Goal: Navigation & Orientation: Find specific page/section

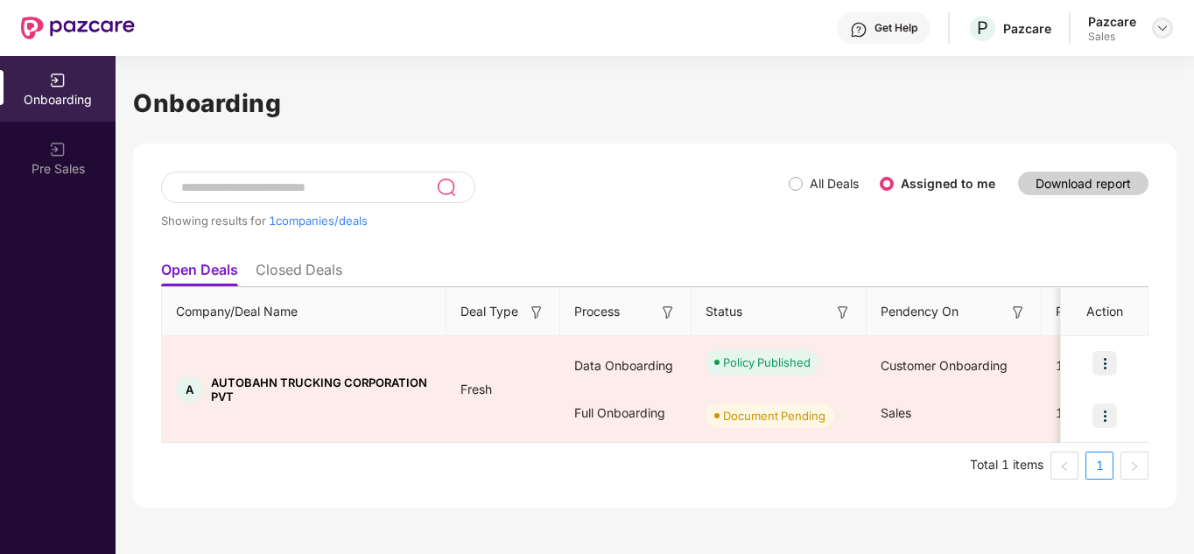
click at [1171, 22] on div at bounding box center [1162, 28] width 21 height 21
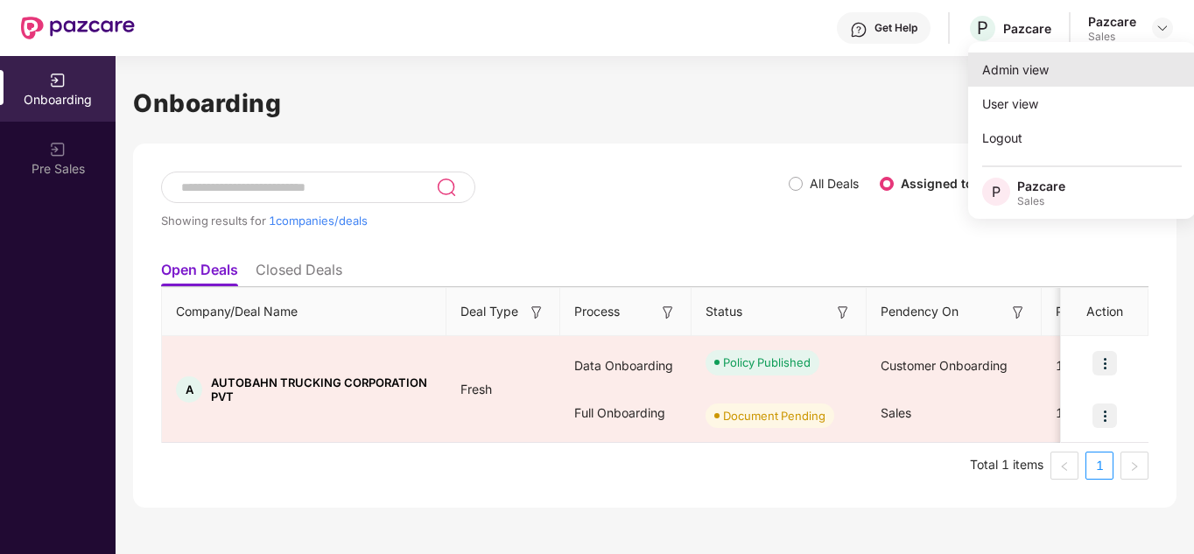
click at [1023, 61] on div "Admin view" at bounding box center [1082, 70] width 228 height 34
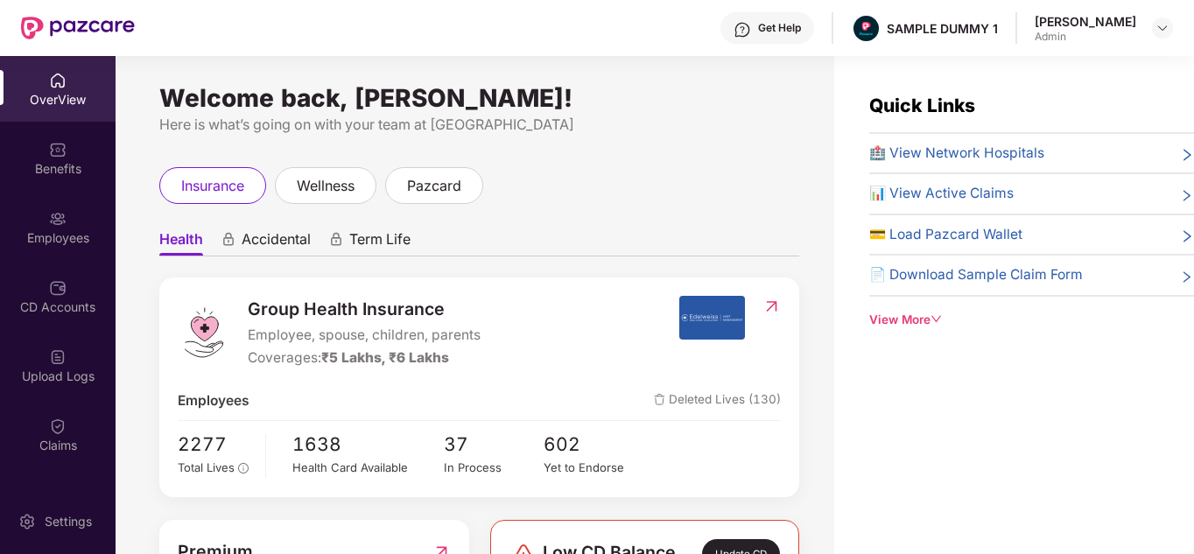
click at [924, 318] on div "View More" at bounding box center [1031, 320] width 325 height 18
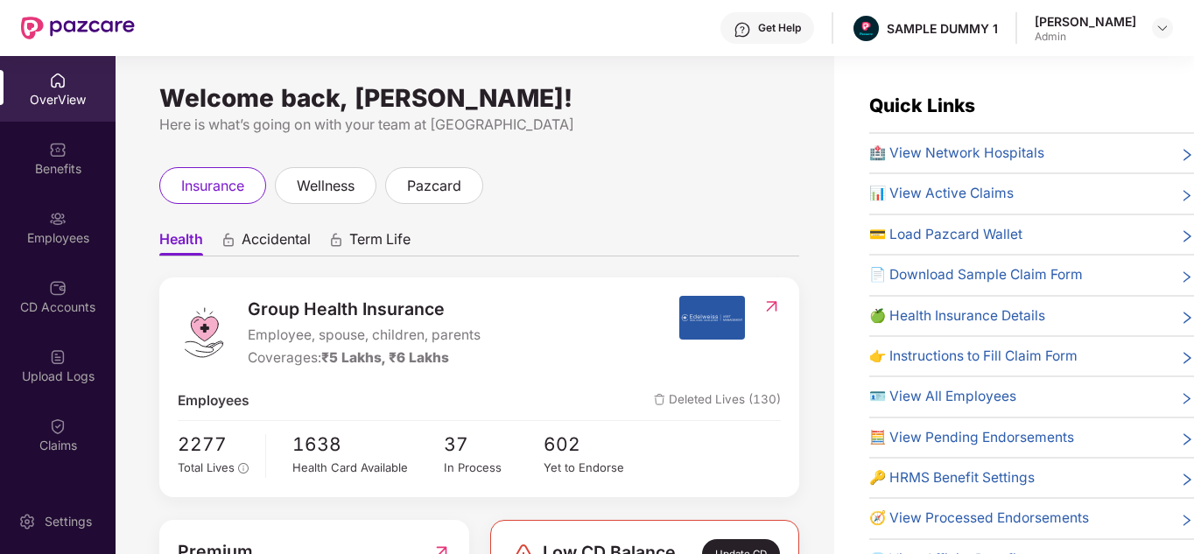
scroll to position [3, 0]
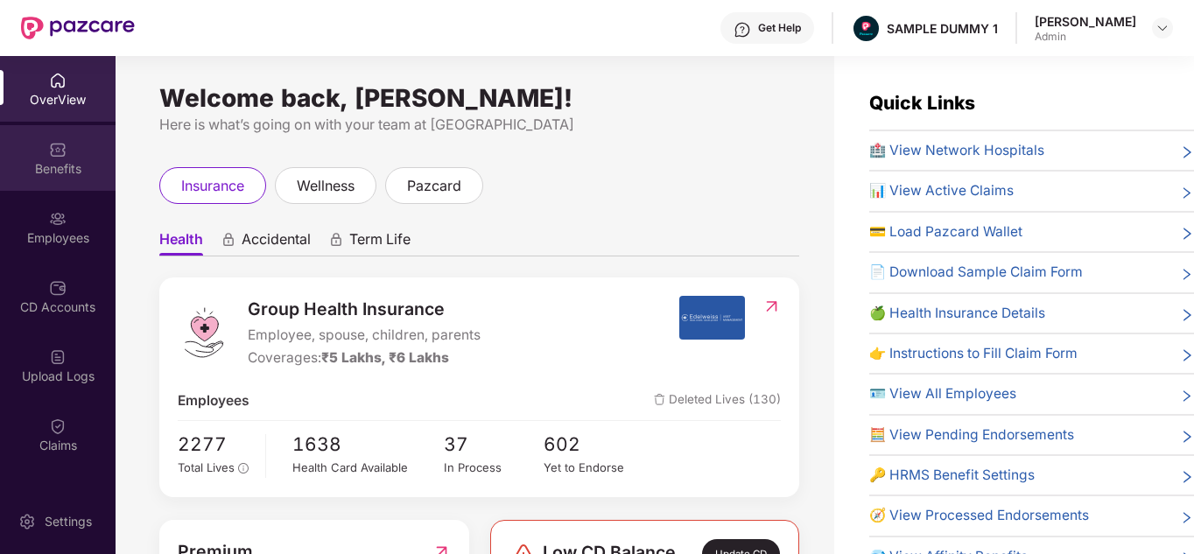
click at [64, 157] on div "Benefits" at bounding box center [58, 158] width 116 height 66
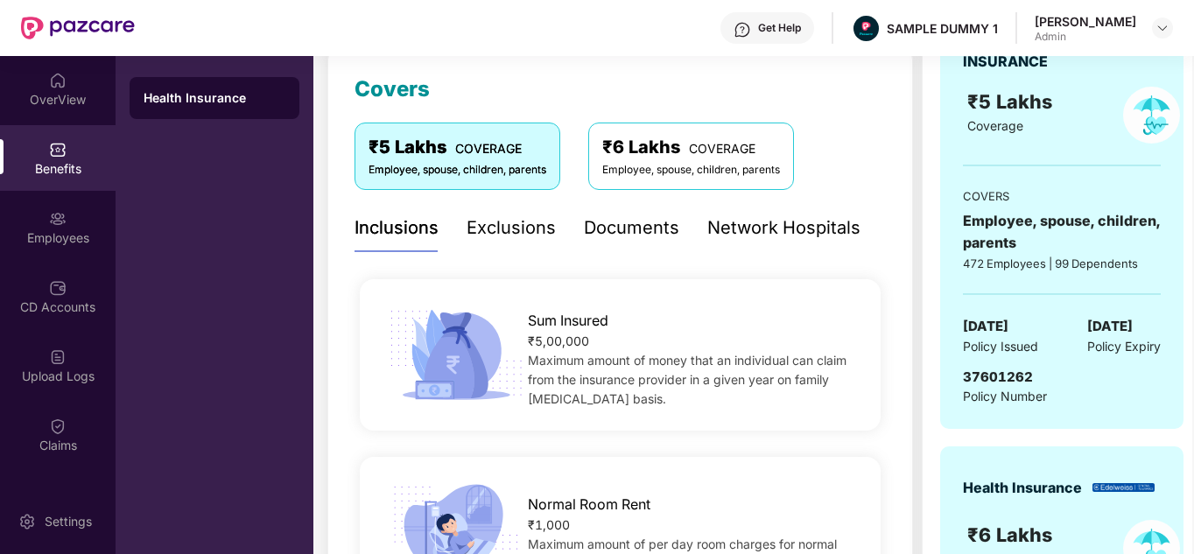
scroll to position [237, 0]
click at [504, 220] on div "Exclusions" at bounding box center [511, 228] width 89 height 27
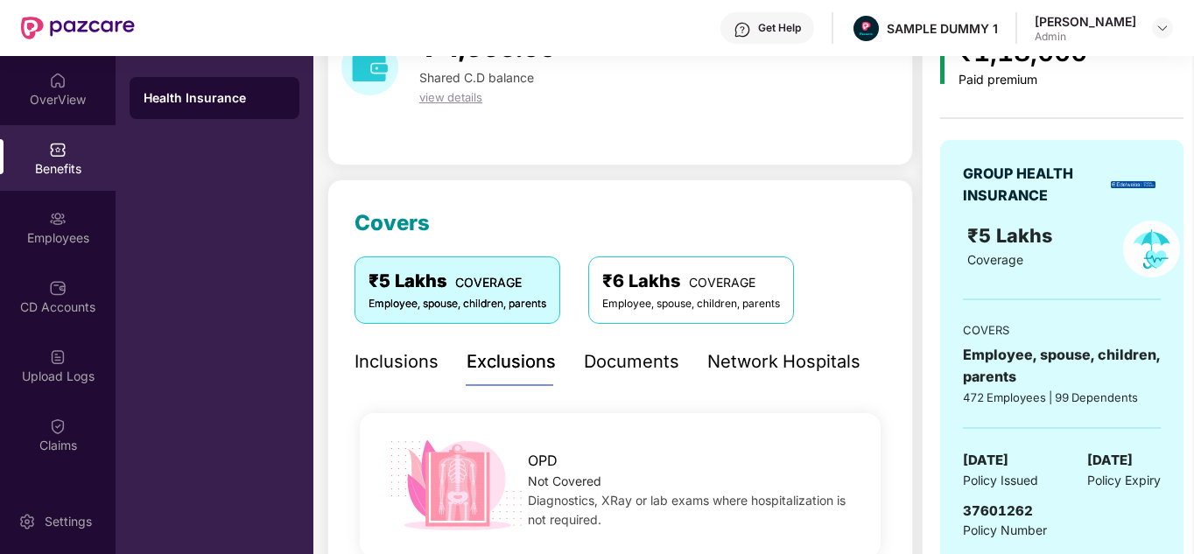
scroll to position [113, 0]
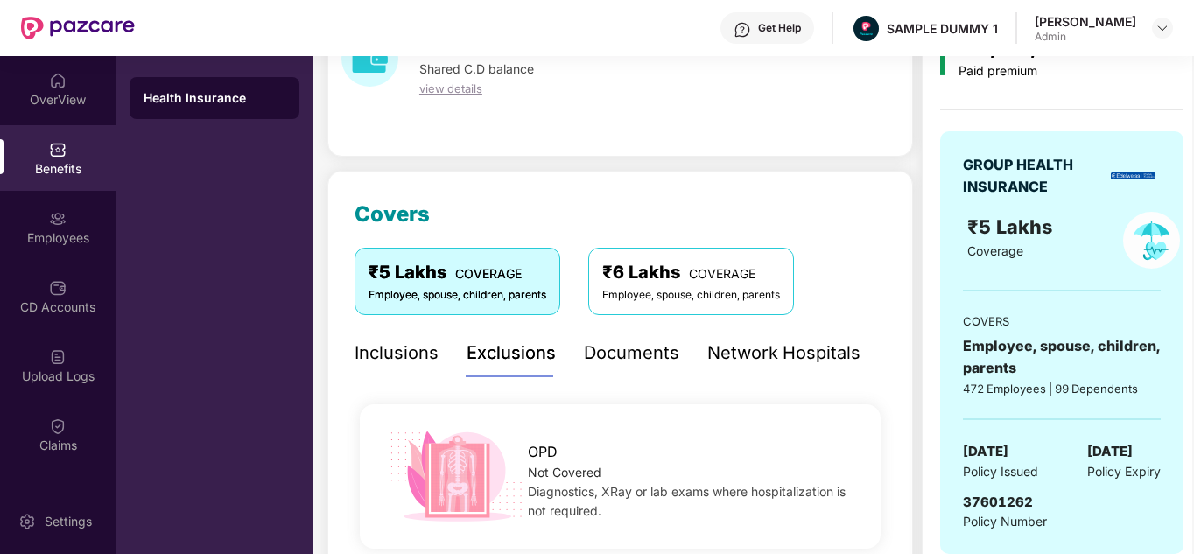
click at [665, 329] on div "Documents" at bounding box center [631, 353] width 95 height 48
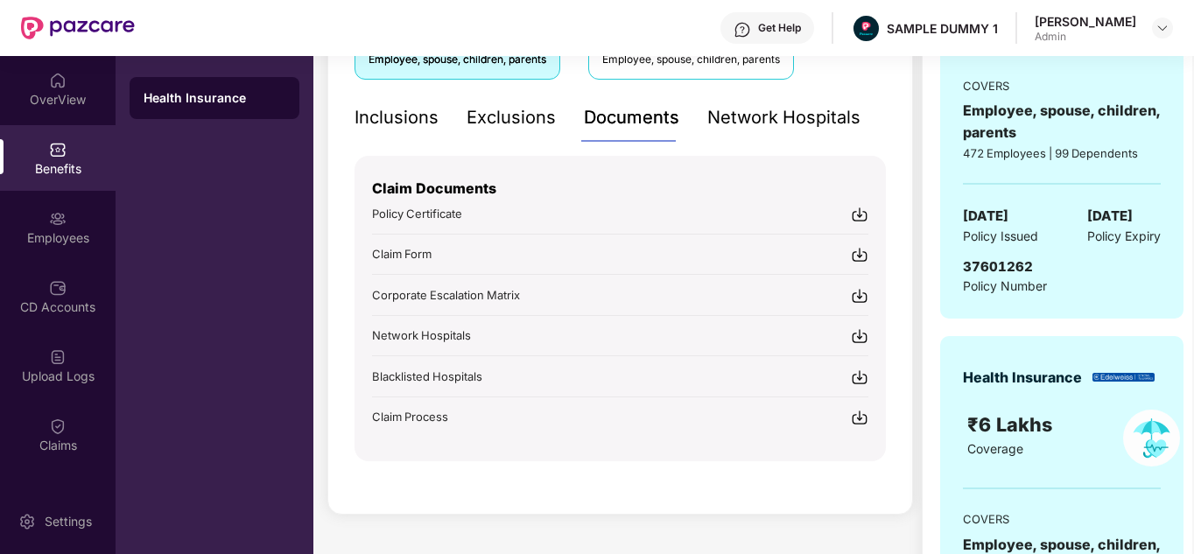
scroll to position [351, 0]
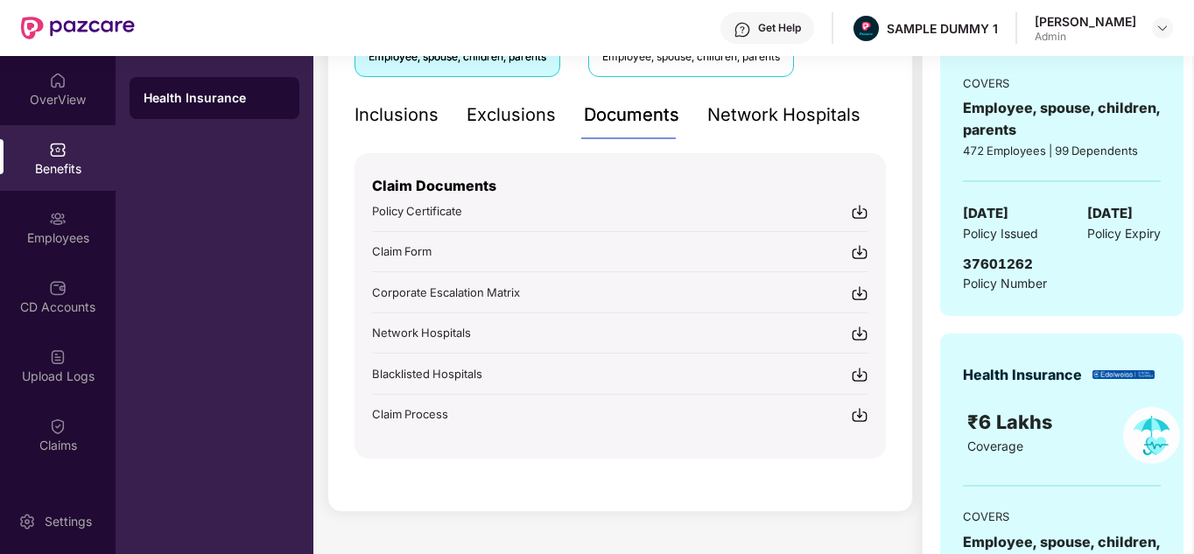
click at [827, 92] on div "Network Hospitals" at bounding box center [783, 115] width 153 height 48
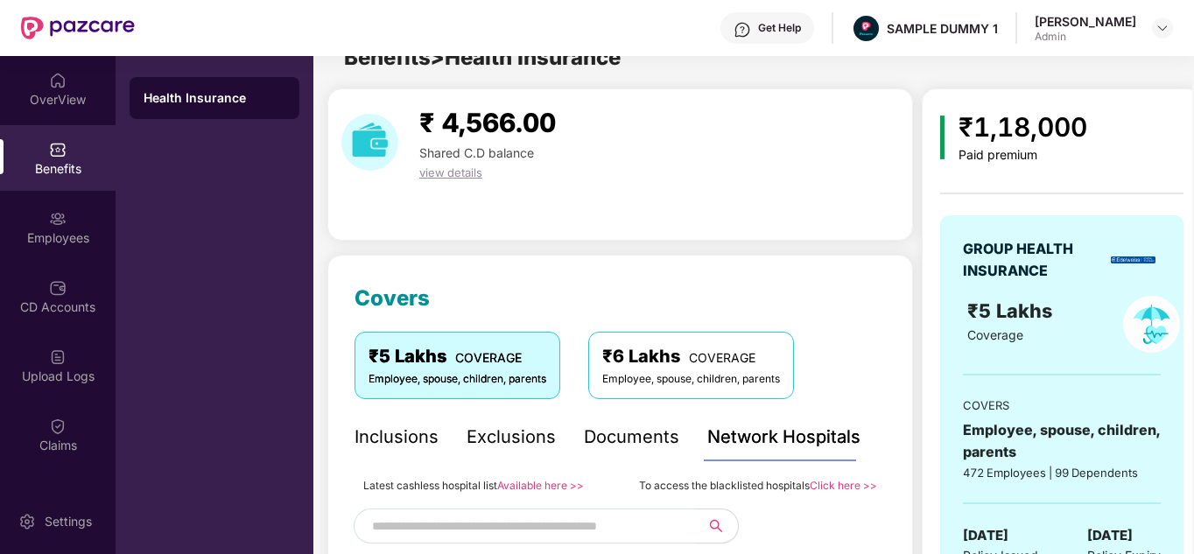
scroll to position [31, 0]
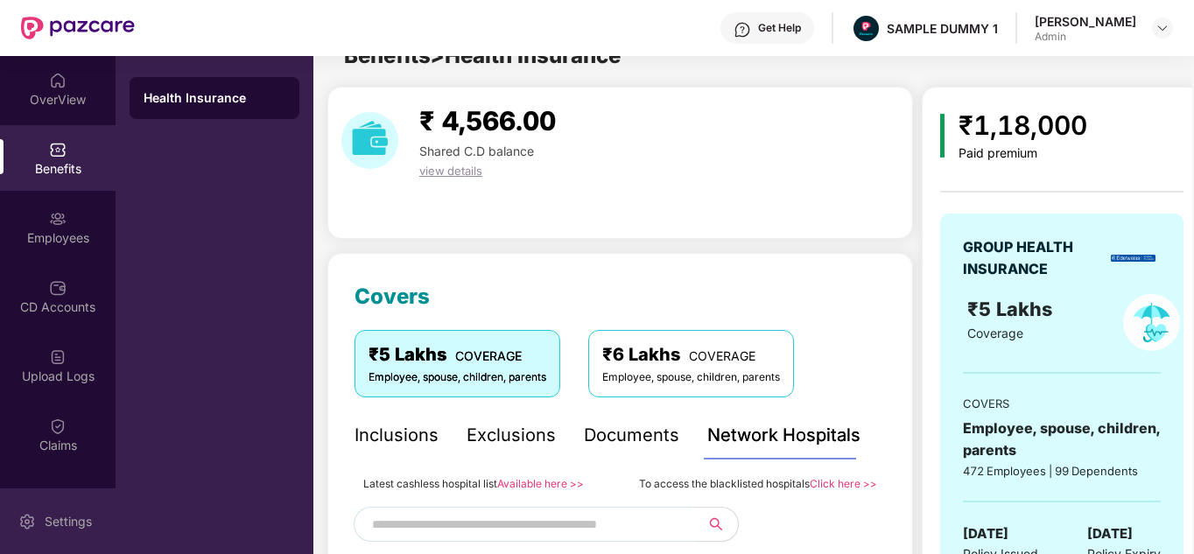
click at [55, 520] on div "Settings" at bounding box center [68, 522] width 58 height 18
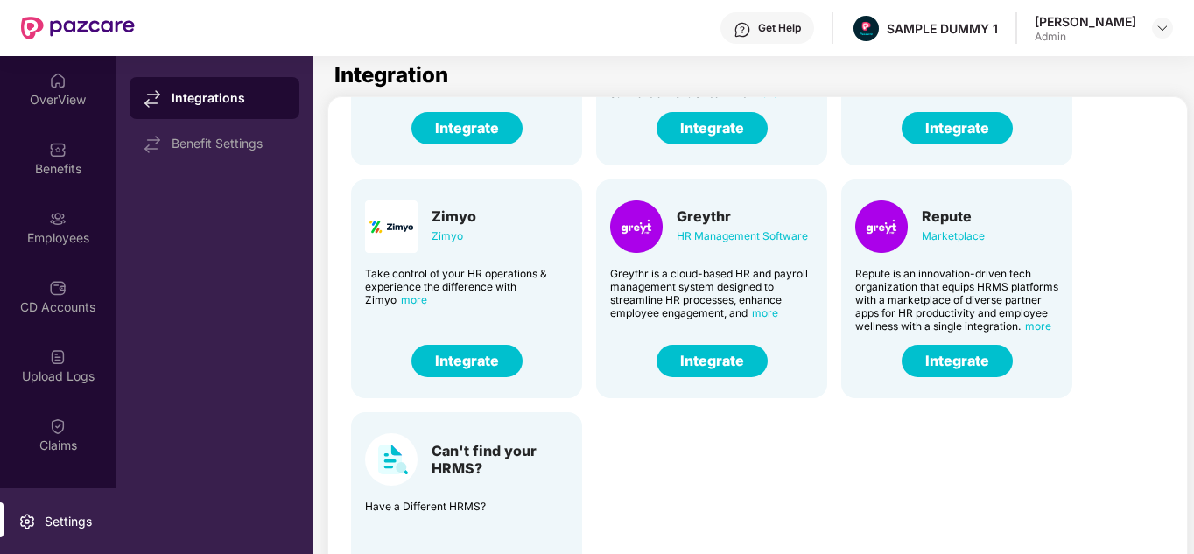
scroll to position [433, 0]
drag, startPoint x: 676, startPoint y: 410, endPoint x: 672, endPoint y: 453, distance: 43.1
click at [672, 453] on div "Darwin HR Management Software Discover the true meaning of human potential with…" at bounding box center [760, 166] width 846 height 932
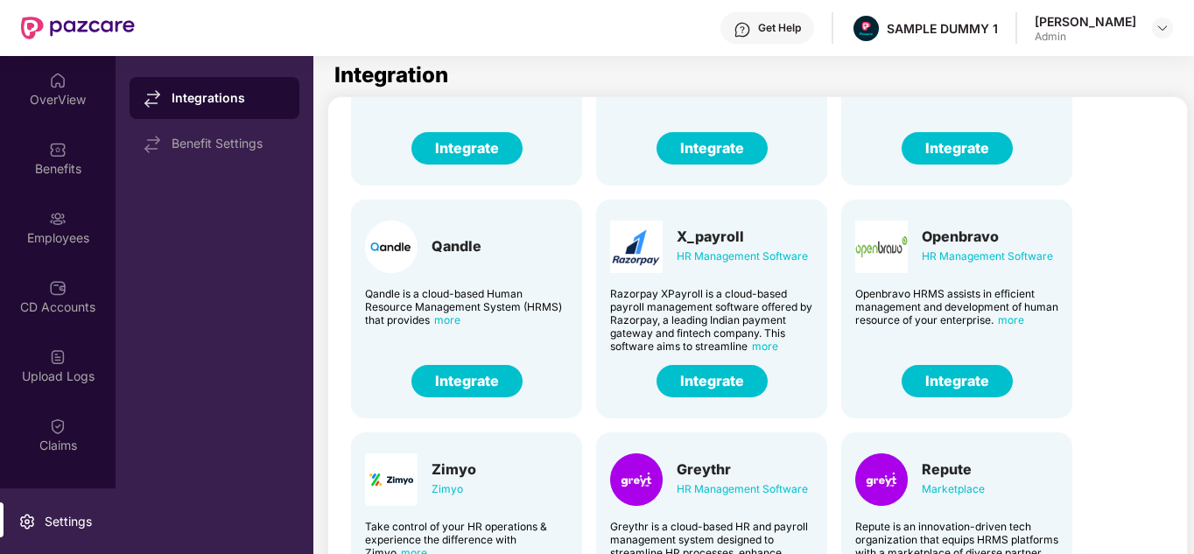
scroll to position [0, 0]
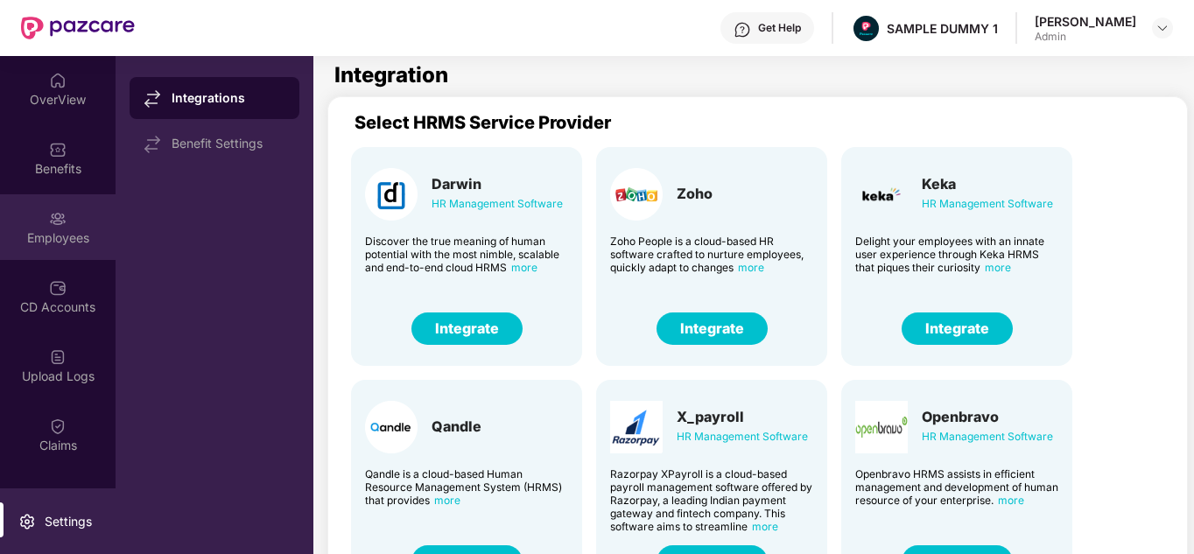
click at [71, 208] on div "Employees" at bounding box center [58, 227] width 116 height 66
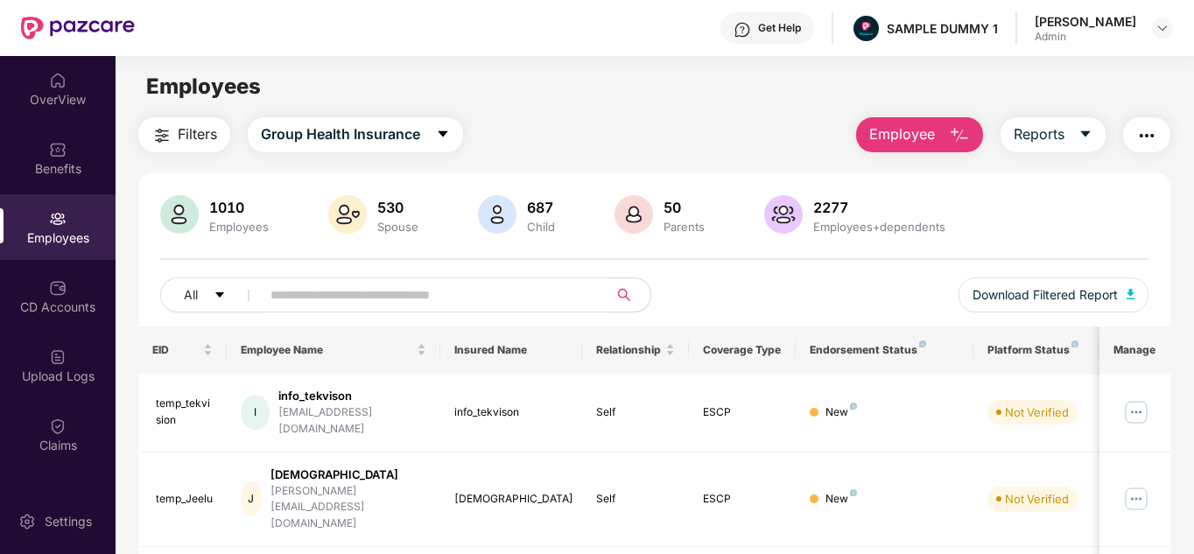
click at [939, 121] on button "Employee" at bounding box center [919, 134] width 127 height 35
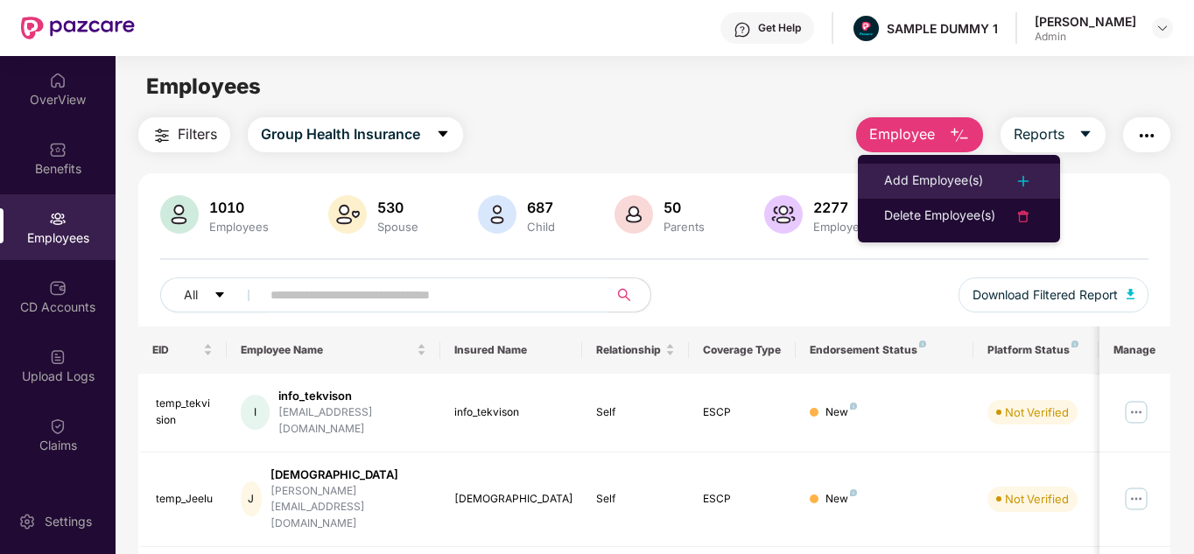
click at [882, 186] on li "Add Employee(s)" at bounding box center [959, 181] width 202 height 35
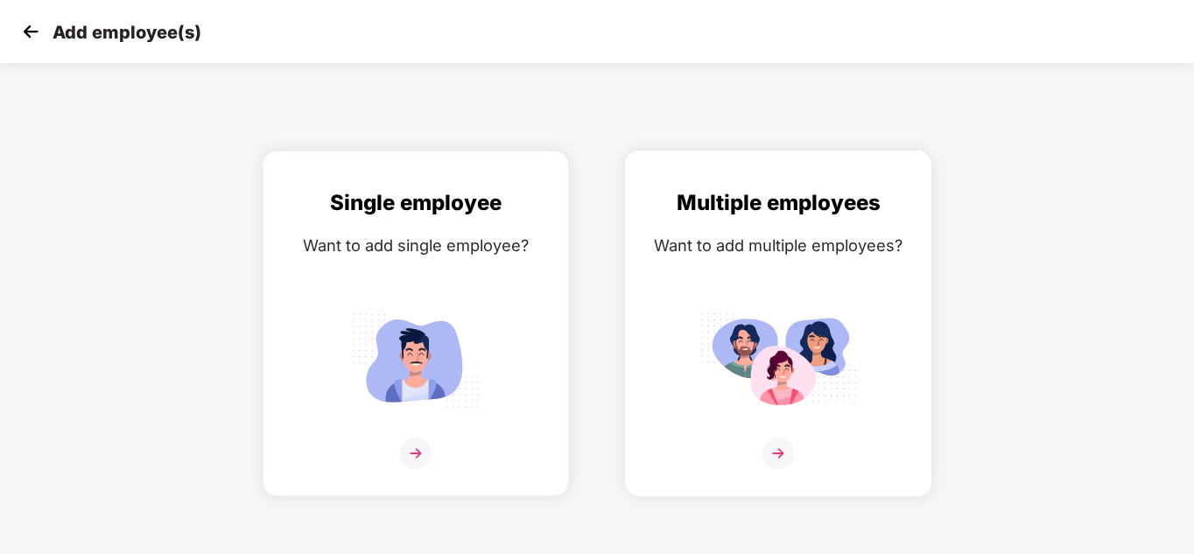
click at [766, 453] on img at bounding box center [779, 454] width 32 height 32
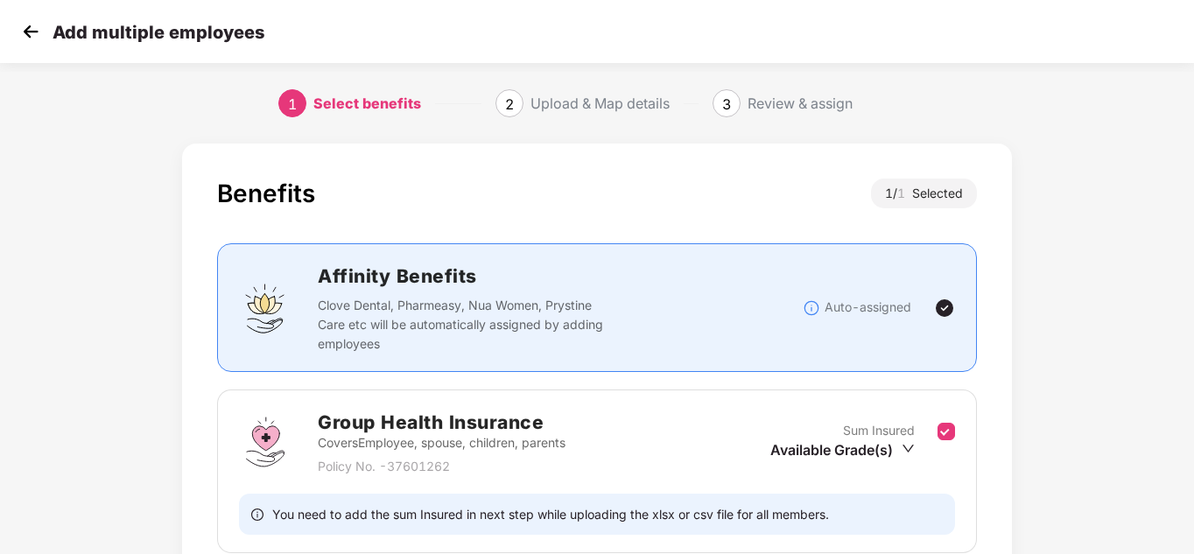
scroll to position [151, 0]
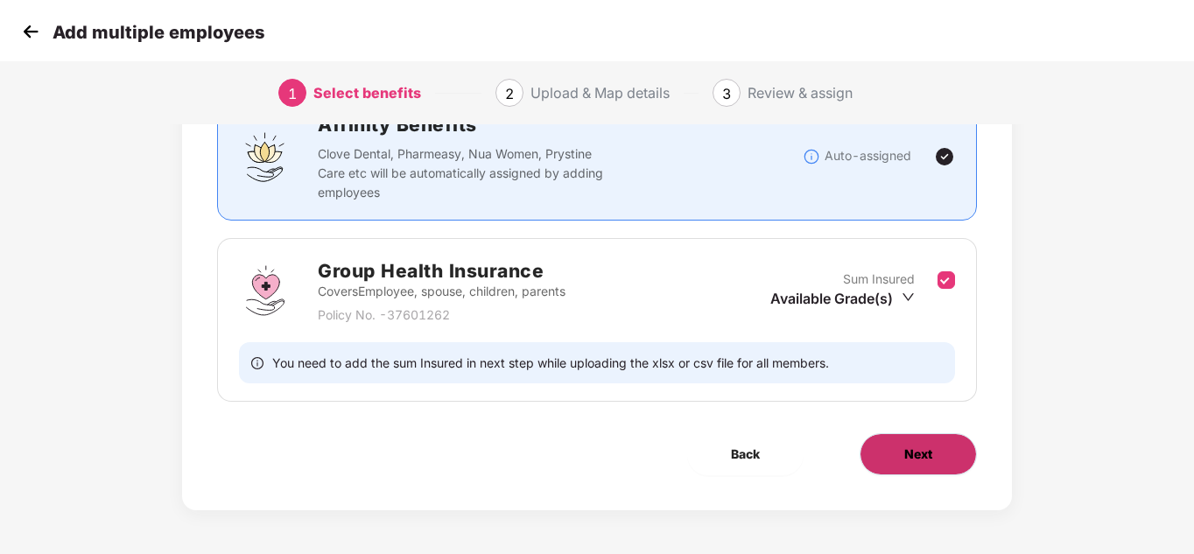
drag, startPoint x: 904, startPoint y: 428, endPoint x: 909, endPoint y: 458, distance: 30.1
click at [909, 458] on div "Benefits 1 / 1 Selected Affinity Benefits Clove Dental, Pharmeasy, Nua Women, P…" at bounding box center [596, 251] width 829 height 518
click at [909, 458] on span "Next" at bounding box center [918, 454] width 28 height 19
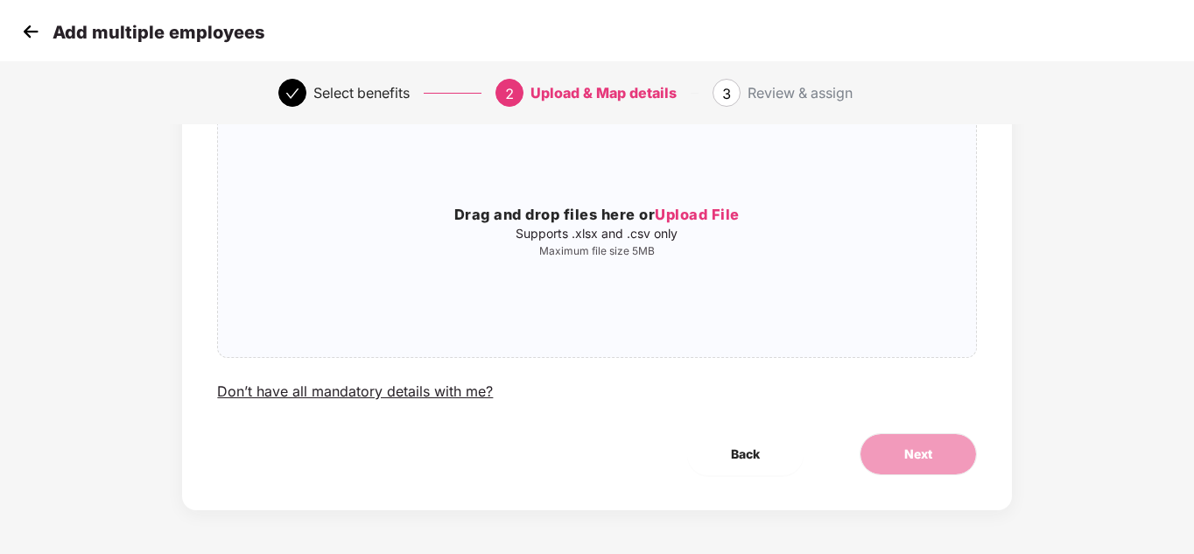
scroll to position [0, 0]
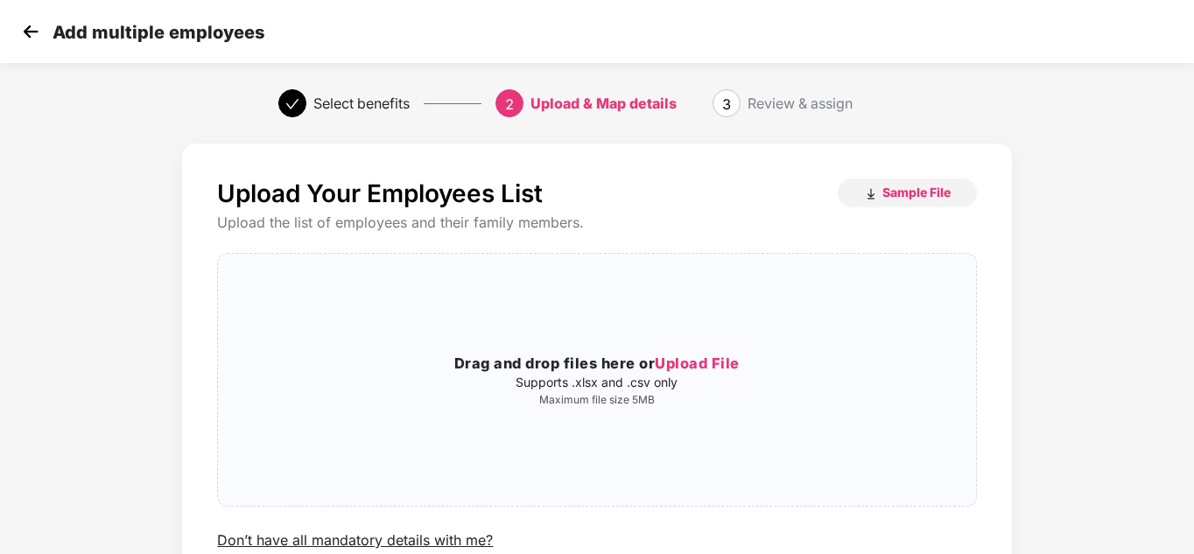
click at [32, 25] on img at bounding box center [31, 31] width 26 height 26
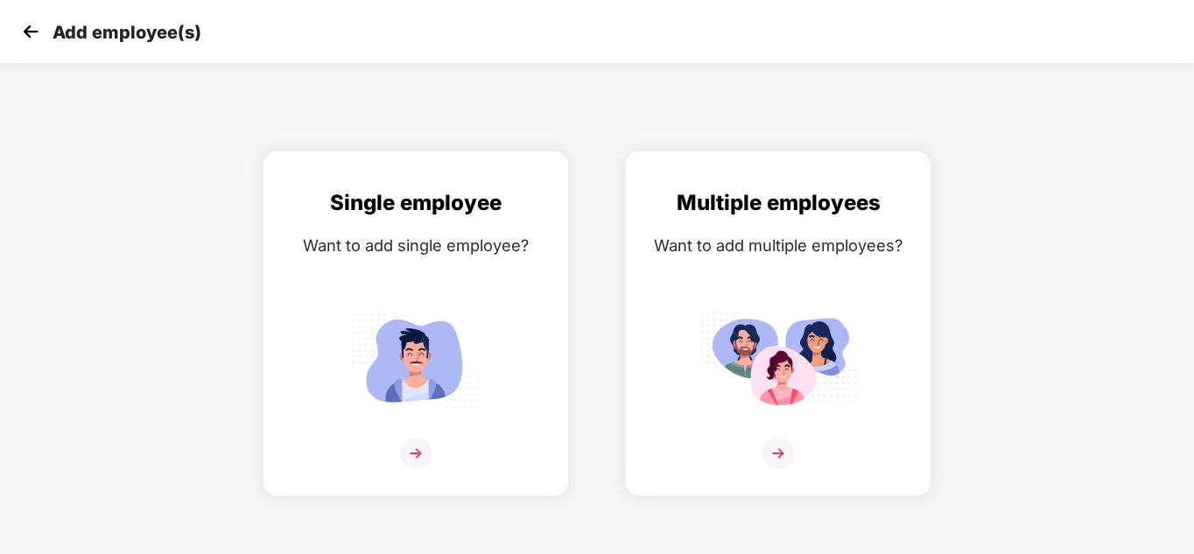
click at [32, 25] on img at bounding box center [31, 31] width 26 height 26
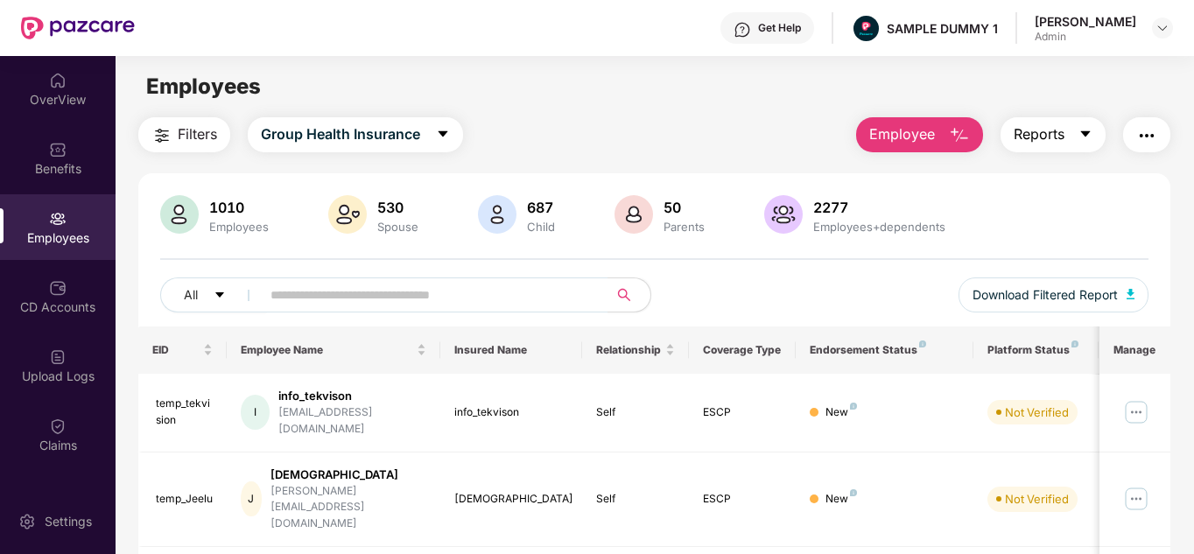
click at [1052, 137] on span "Reports" at bounding box center [1039, 134] width 51 height 22
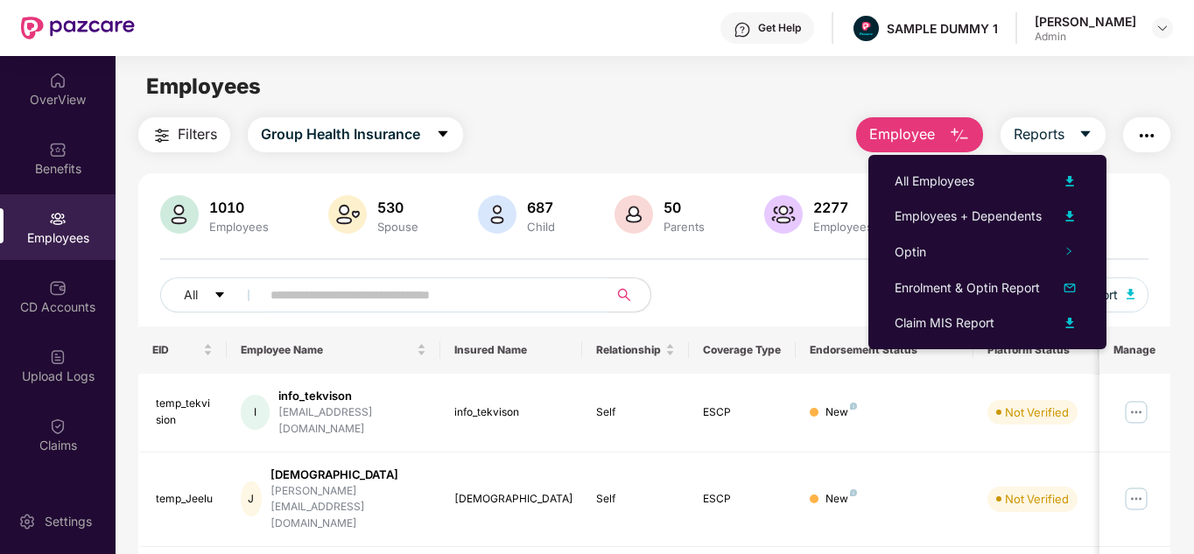
click at [1155, 147] on button "button" at bounding box center [1146, 134] width 47 height 35
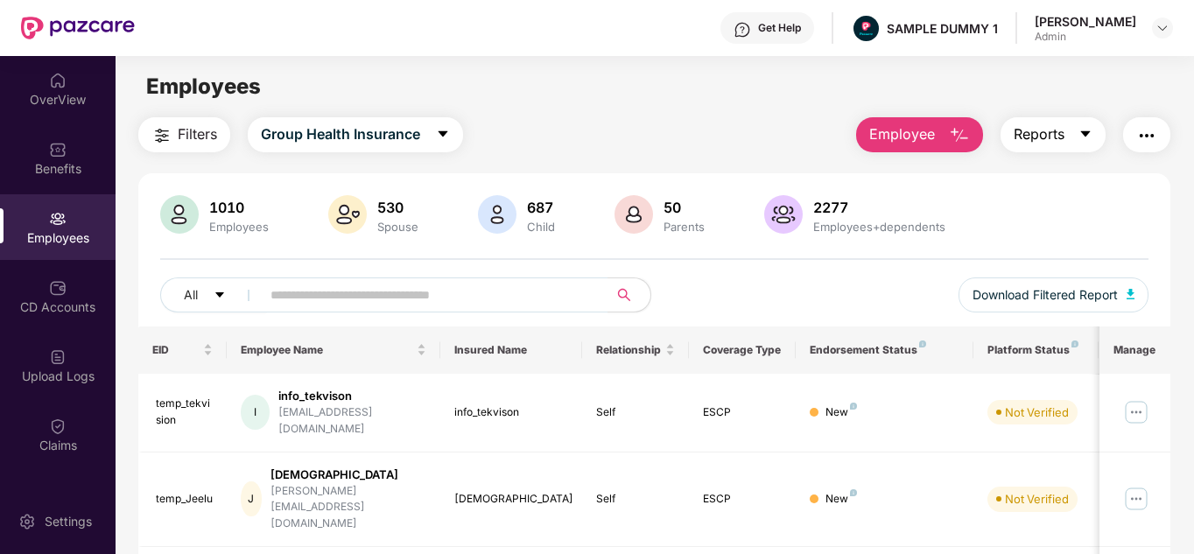
click at [1046, 117] on button "Reports" at bounding box center [1053, 134] width 105 height 35
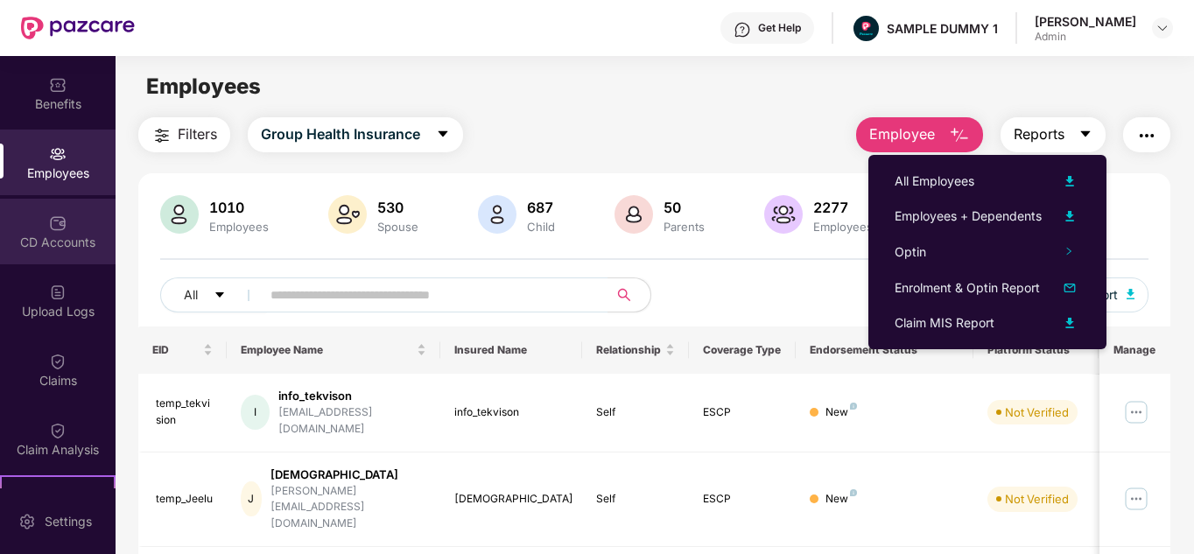
scroll to position [66, 0]
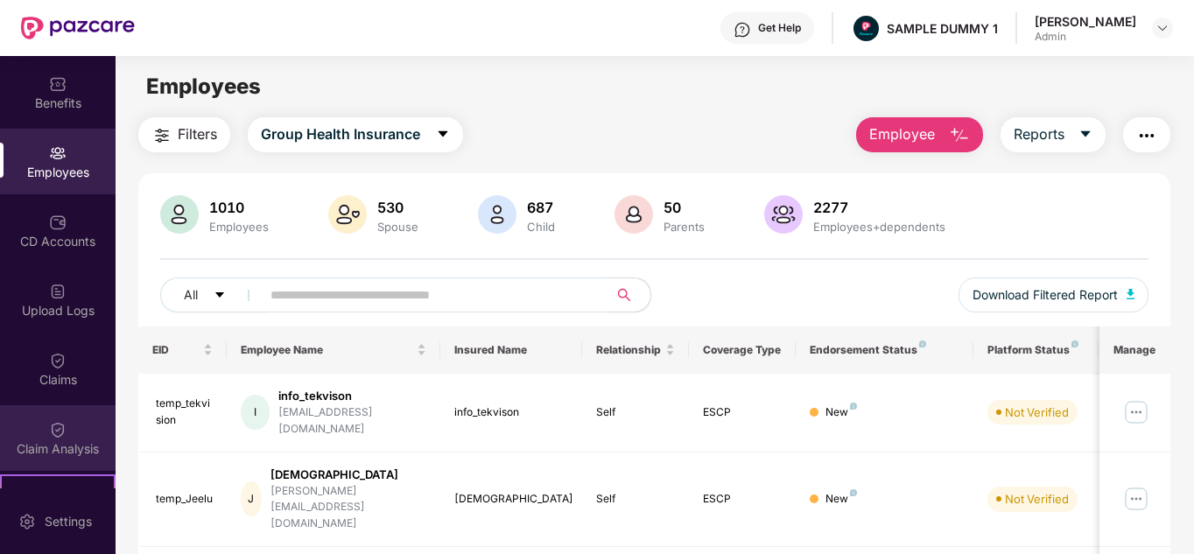
click at [76, 451] on div "Claim Analysis" at bounding box center [58, 449] width 116 height 18
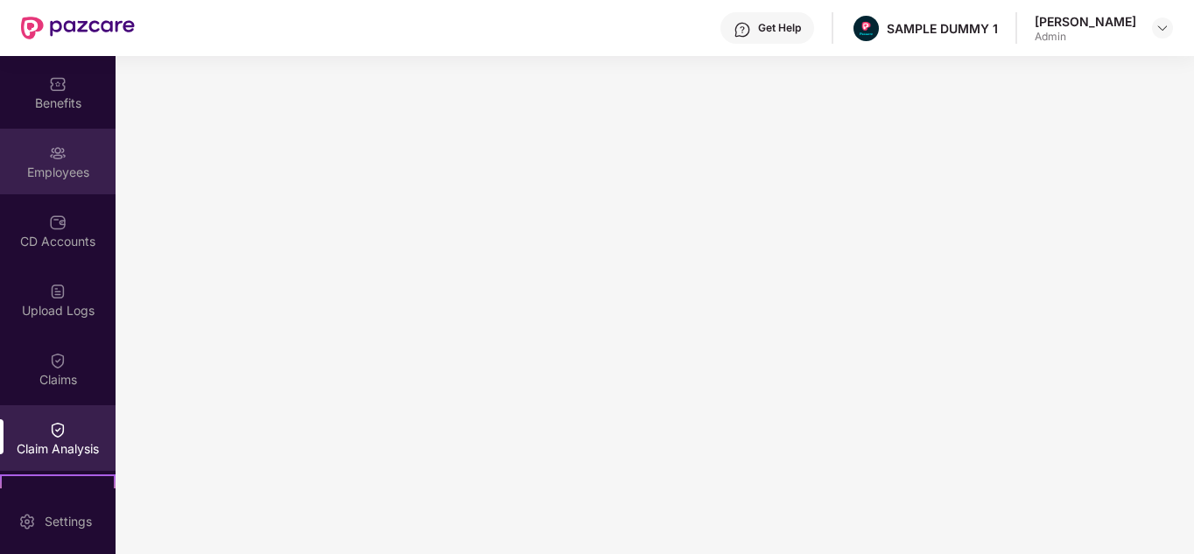
click at [101, 153] on div "Employees" at bounding box center [58, 162] width 116 height 66
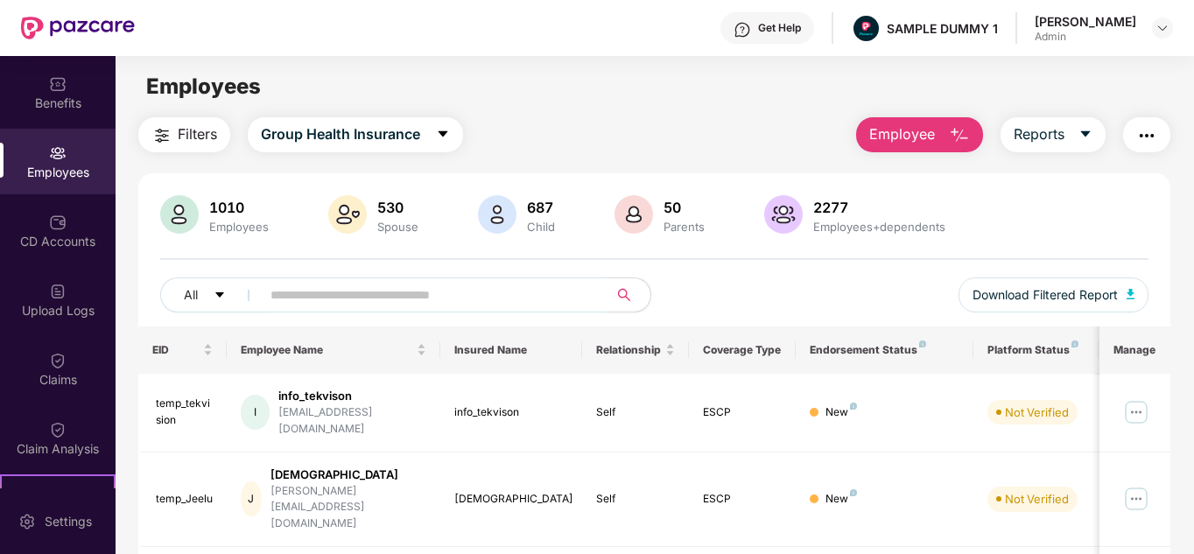
click at [1135, 141] on button "button" at bounding box center [1146, 134] width 47 height 35
click at [765, 102] on div "Employees" at bounding box center [655, 86] width 1078 height 33
click at [187, 140] on span "Filters" at bounding box center [197, 134] width 39 height 22
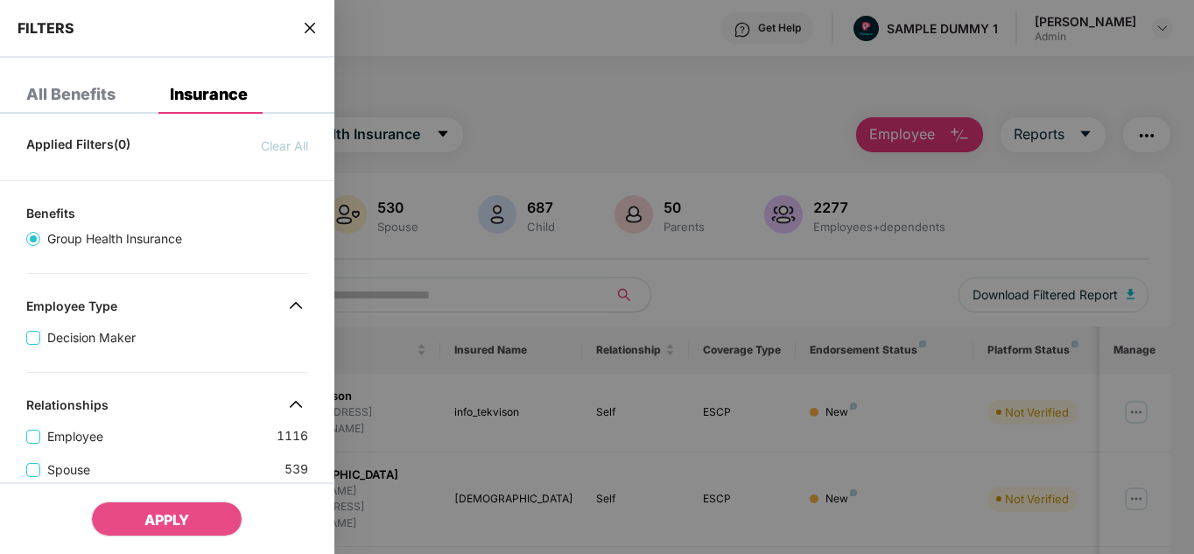
click at [311, 41] on div "FILTERS" at bounding box center [167, 29] width 334 height 58
click at [310, 30] on icon "close" at bounding box center [310, 28] width 14 height 14
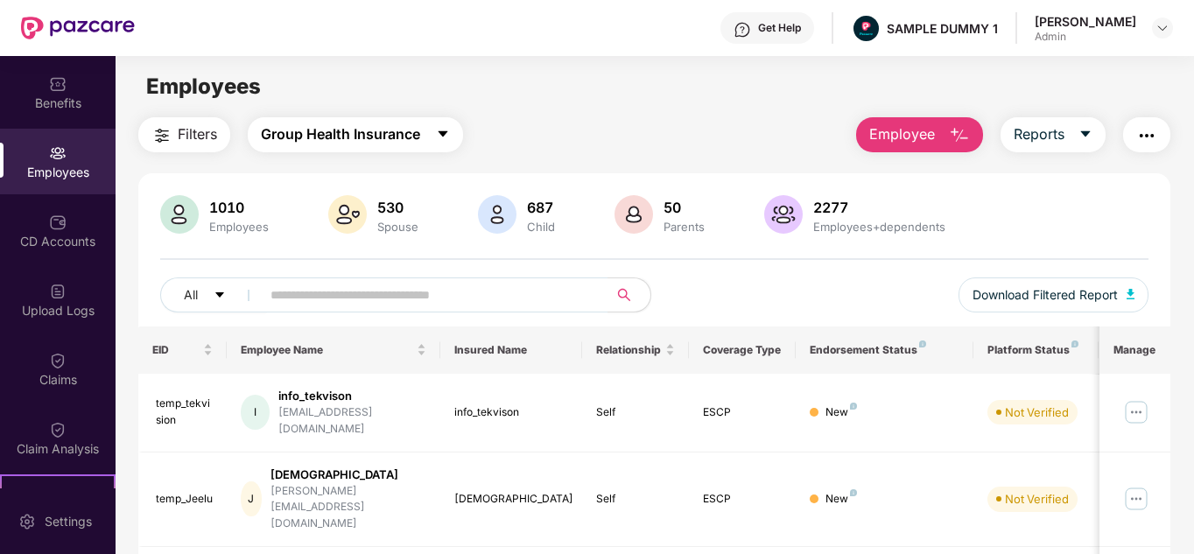
click at [365, 142] on span "Group Health Insurance" at bounding box center [340, 134] width 159 height 22
click at [562, 96] on div "Employees" at bounding box center [655, 86] width 1078 height 33
click at [65, 219] on div "CD Accounts" at bounding box center [58, 231] width 116 height 66
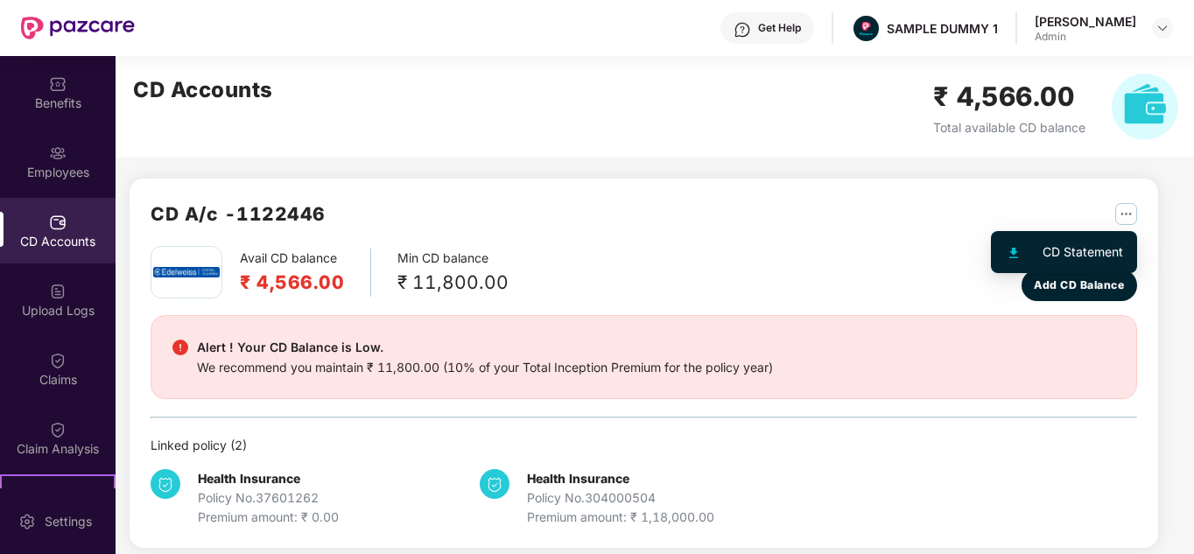
click at [1117, 208] on img "button" at bounding box center [1126, 214] width 22 height 22
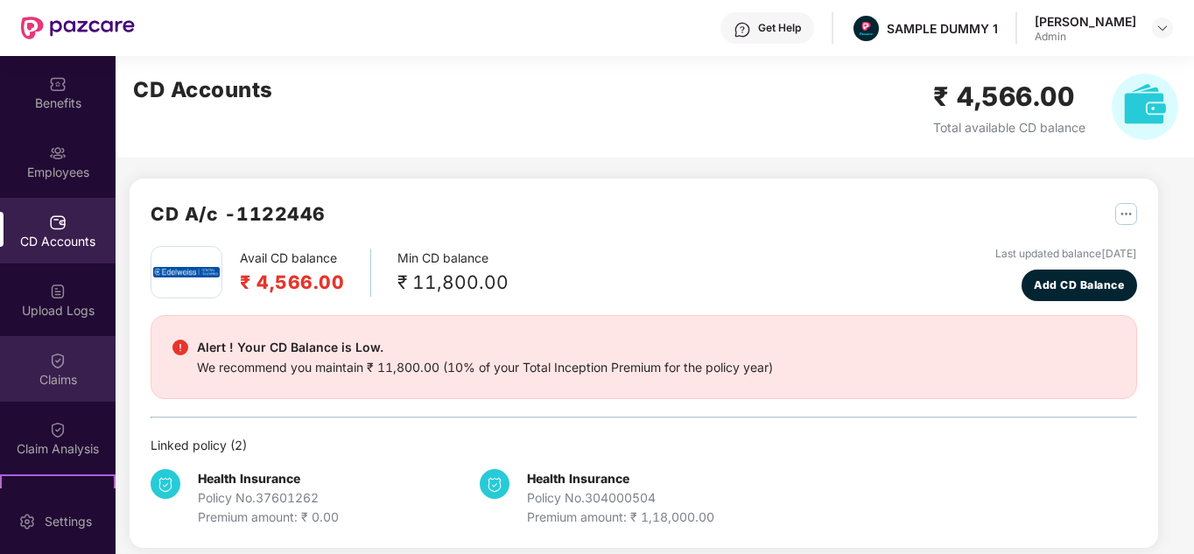
click at [39, 364] on div "Claims" at bounding box center [58, 369] width 116 height 66
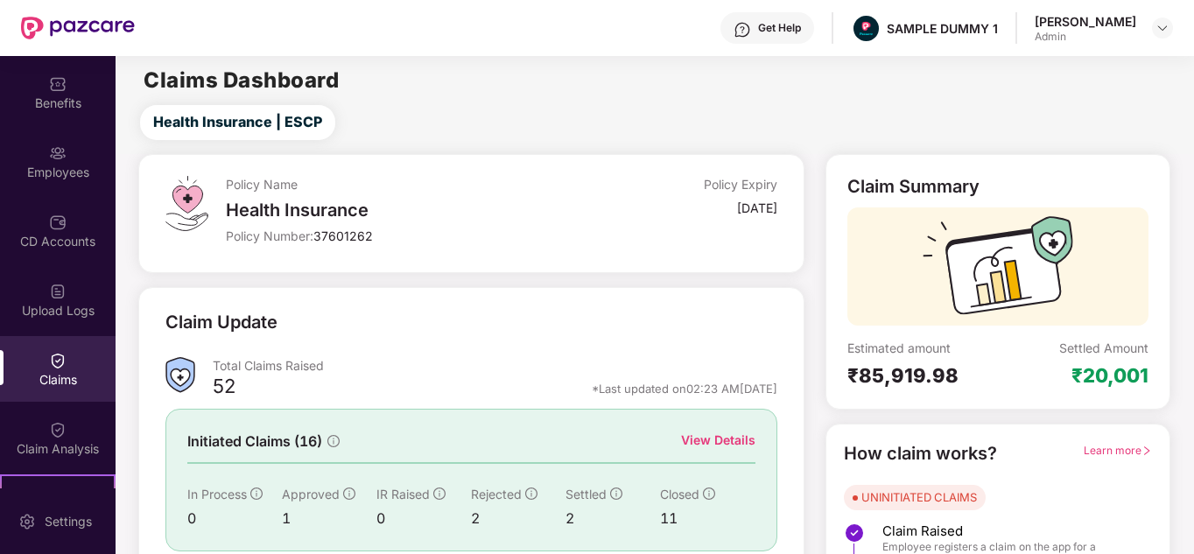
scroll to position [131, 0]
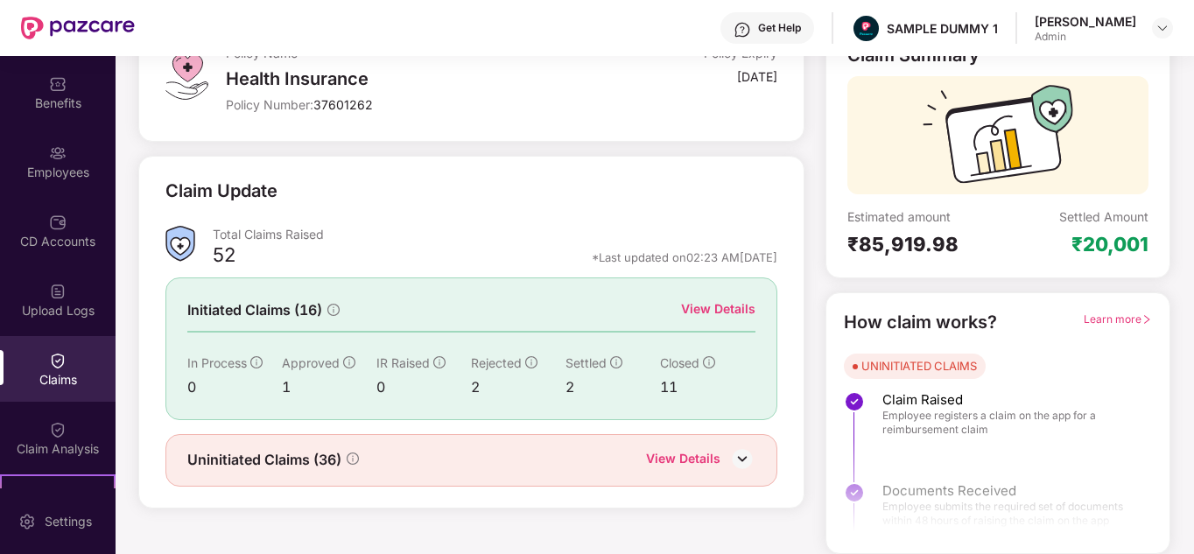
click at [721, 313] on div "View Details" at bounding box center [718, 308] width 74 height 19
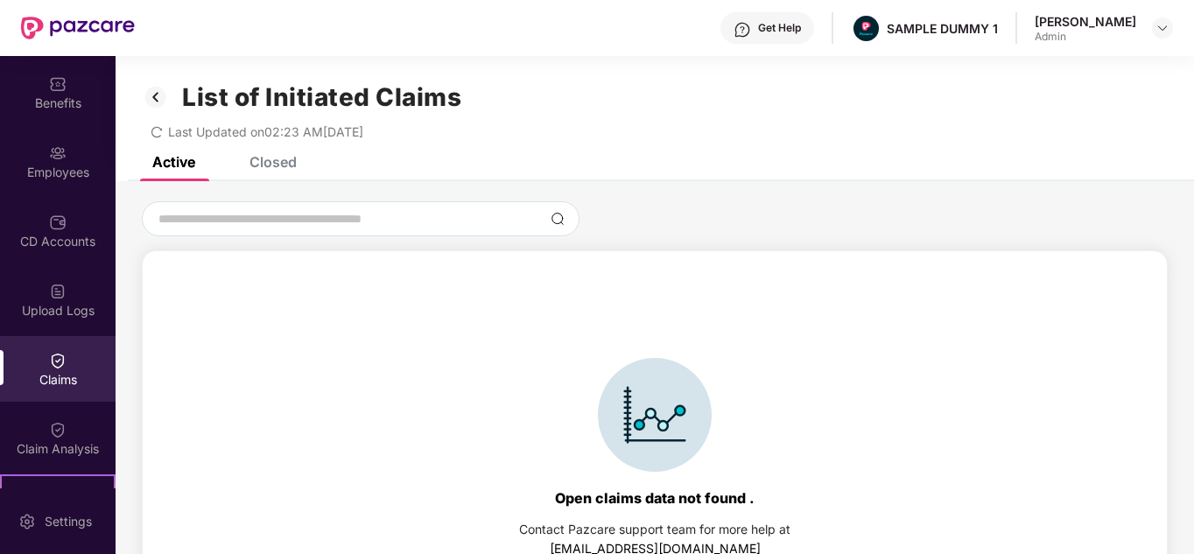
click at [286, 167] on div "Closed" at bounding box center [273, 162] width 47 height 18
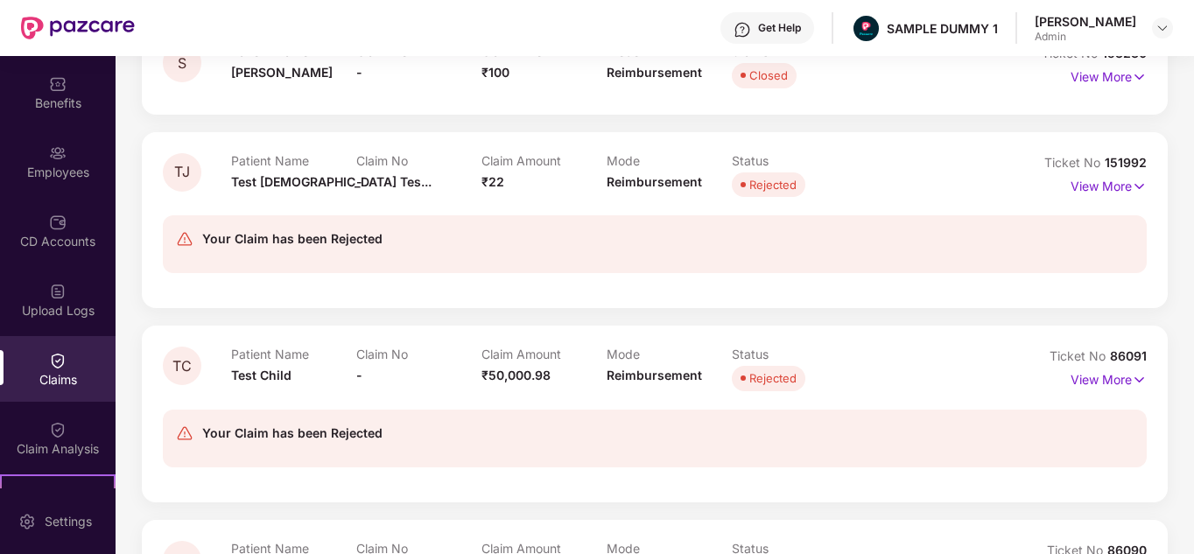
scroll to position [666, 0]
click at [1115, 193] on p "View More" at bounding box center [1109, 184] width 76 height 24
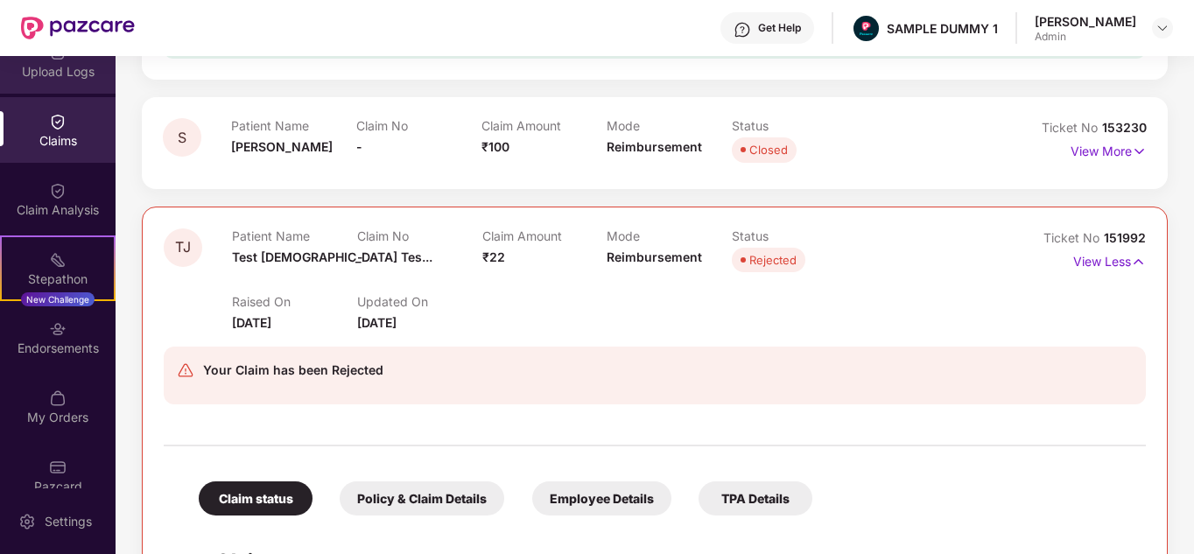
scroll to position [313, 0]
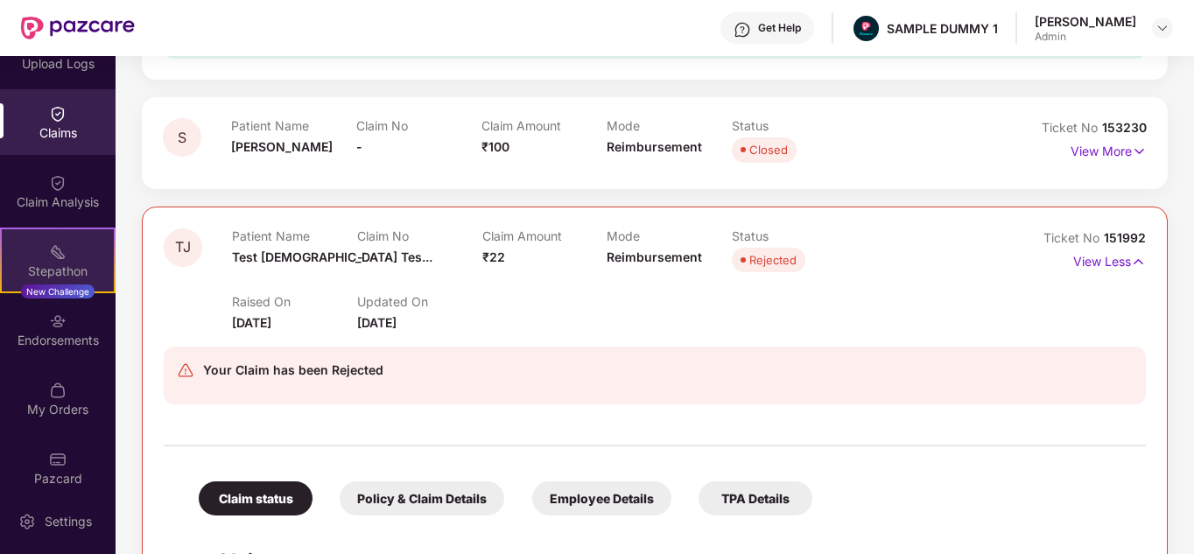
click at [70, 272] on div "Stepathon" at bounding box center [58, 272] width 112 height 18
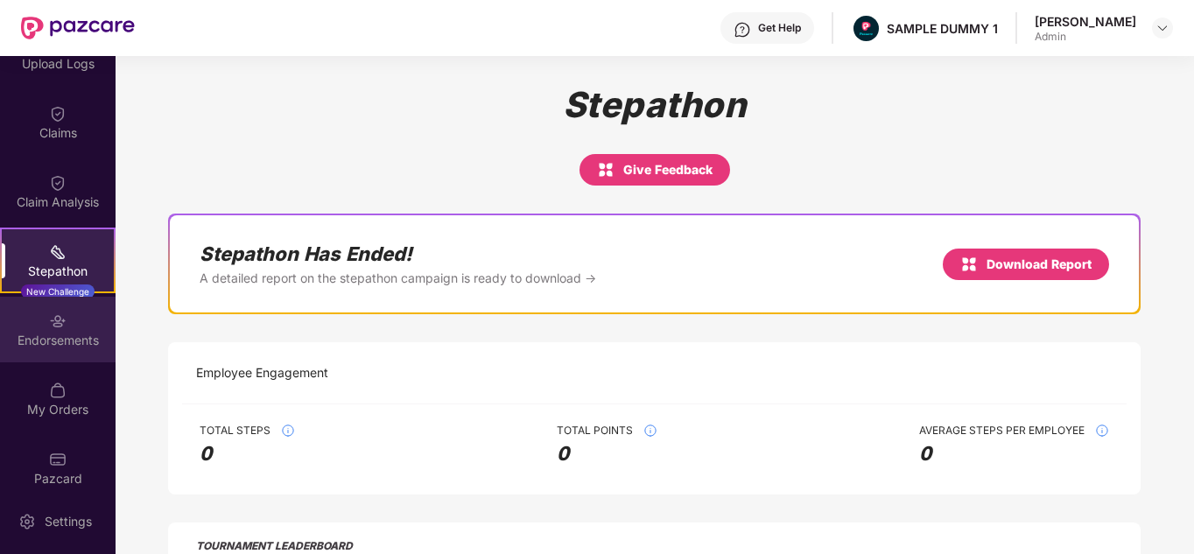
scroll to position [328, 0]
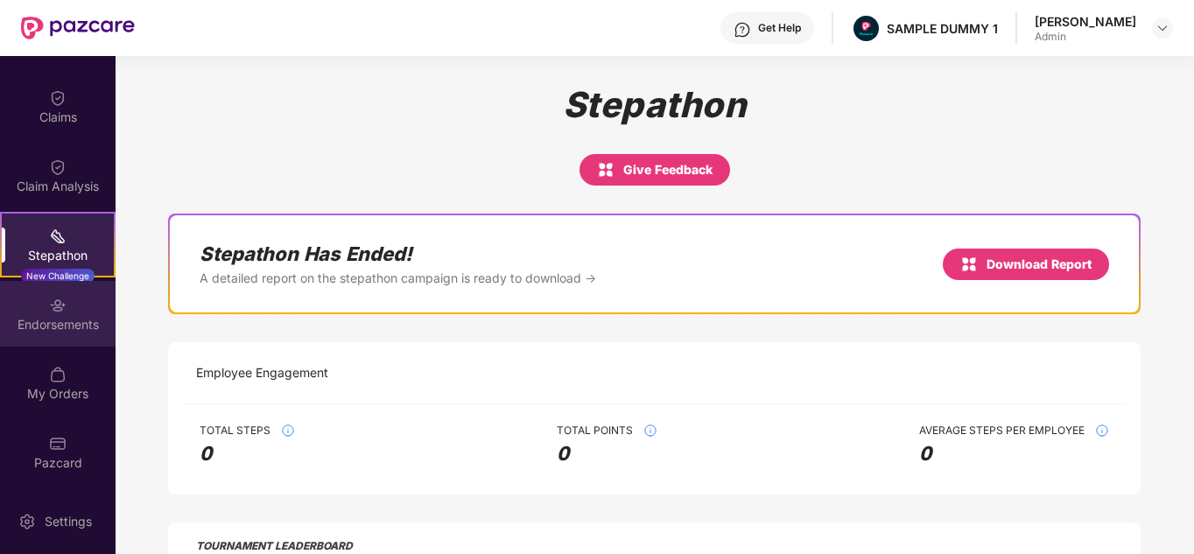
click at [57, 334] on div "Endorsements" at bounding box center [58, 314] width 116 height 66
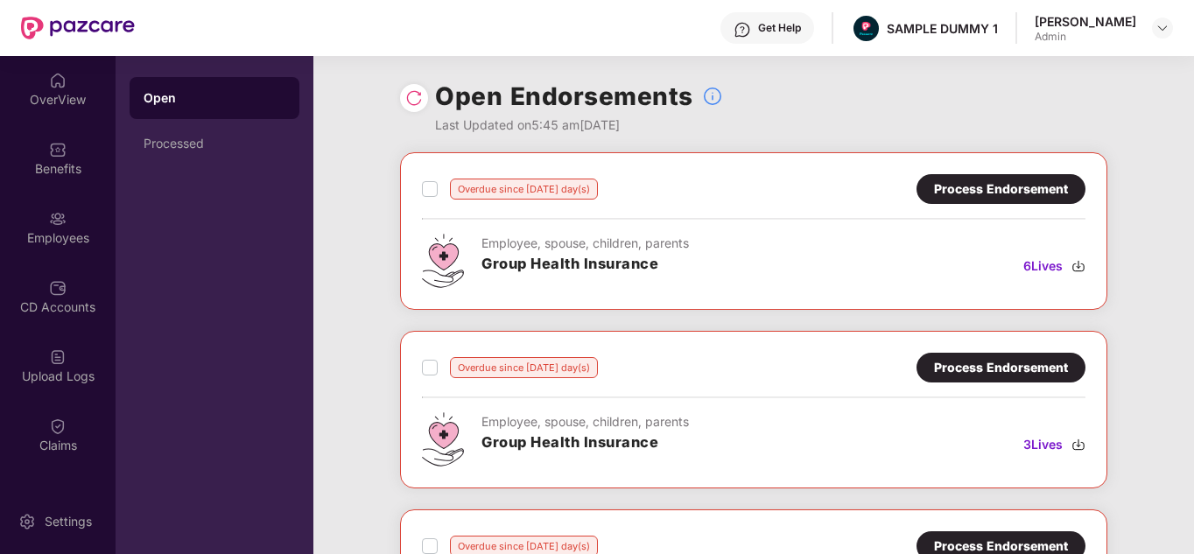
click at [798, 16] on div "Get Help" at bounding box center [768, 28] width 94 height 32
click at [543, 35] on div "Get Help SAMPLE DUMMY 1 [PERSON_NAME]" at bounding box center [654, 28] width 1038 height 56
